Goal: Find specific page/section: Find specific page/section

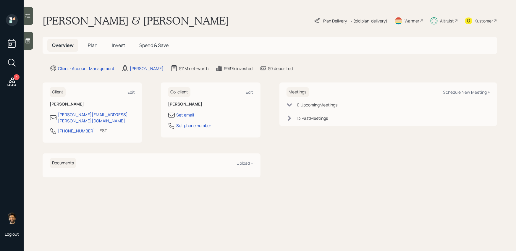
click at [445, 21] on div "Altruist" at bounding box center [447, 21] width 14 height 6
